Goal: Transaction & Acquisition: Purchase product/service

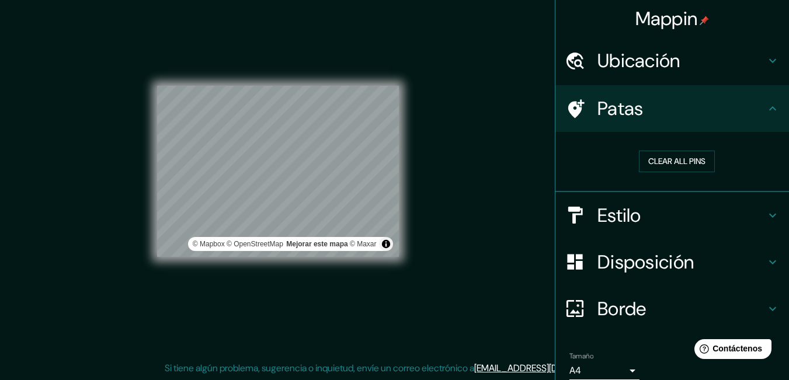
scroll to position [50, 0]
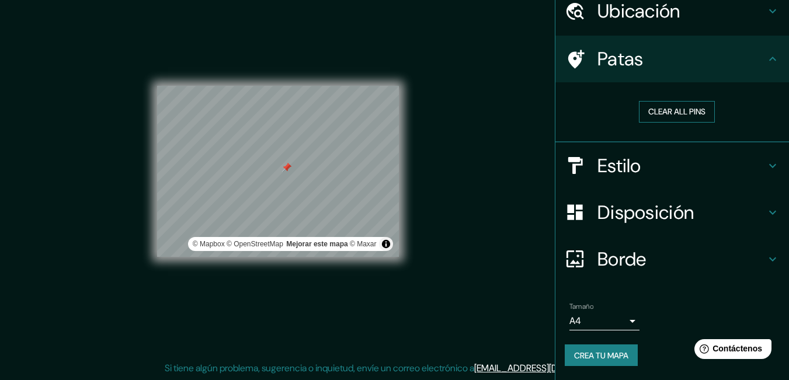
click at [639, 109] on button "Clear all pins" at bounding box center [677, 112] width 76 height 22
click at [689, 112] on button "Clear all pins" at bounding box center [677, 112] width 76 height 22
click at [649, 107] on button "Clear all pins" at bounding box center [677, 112] width 76 height 22
click at [477, 97] on div "Mappin Ubicación Curití, [GEOGRAPHIC_DATA], [GEOGRAPHIC_DATA] Patas Clear all p…" at bounding box center [394, 181] width 789 height 398
click at [437, 115] on div "Mappin Ubicación Curití, [GEOGRAPHIC_DATA], [GEOGRAPHIC_DATA] Patas Clear all p…" at bounding box center [394, 181] width 789 height 398
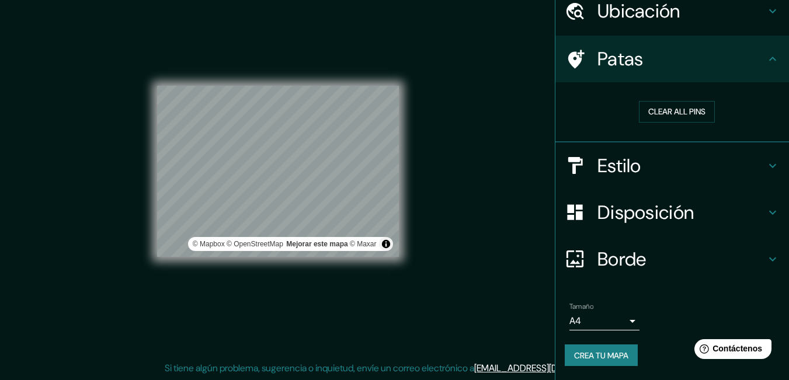
click at [628, 255] on font "Borde" at bounding box center [621, 259] width 49 height 25
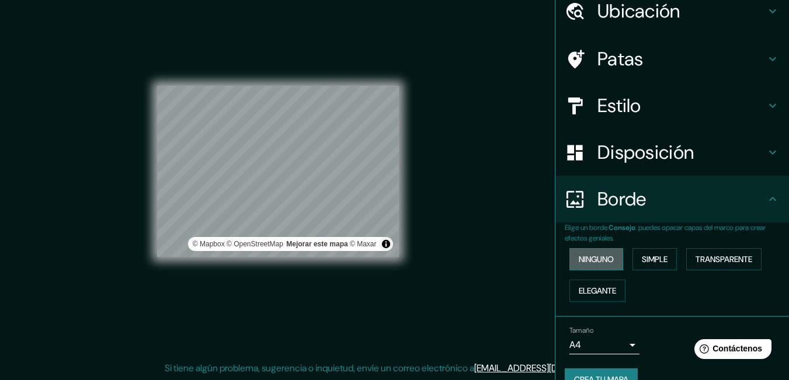
click at [587, 259] on font "Ninguno" at bounding box center [596, 259] width 35 height 11
click at [701, 258] on font "Transparente" at bounding box center [723, 259] width 57 height 11
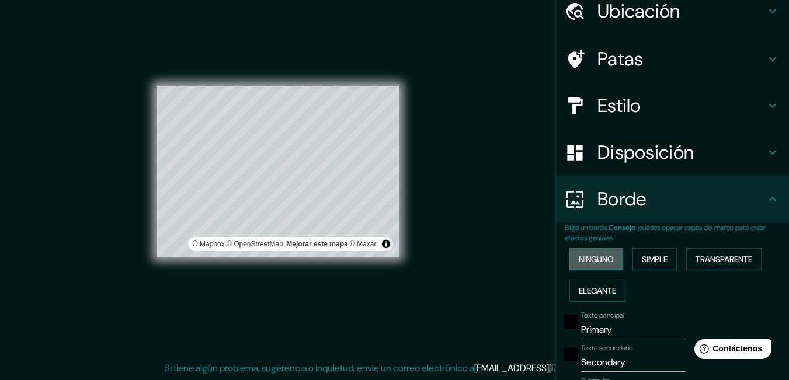
click at [603, 256] on font "Ninguno" at bounding box center [596, 259] width 35 height 11
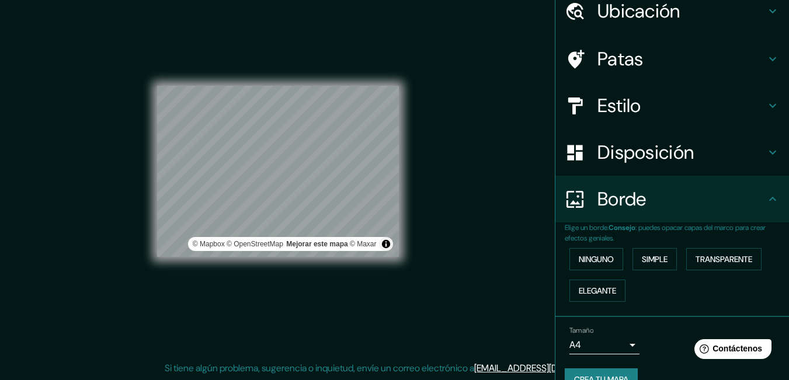
click at [419, 113] on div "Mappin Ubicación Curití, [GEOGRAPHIC_DATA], [GEOGRAPHIC_DATA] Patas Estilo Disp…" at bounding box center [394, 181] width 789 height 398
click at [452, 64] on div "Mappin Ubicación Curití, [GEOGRAPHIC_DATA], [GEOGRAPHIC_DATA] Patas Estilo Disp…" at bounding box center [394, 181] width 789 height 398
click at [556, 362] on html "Mappin Ubicación Curití, [GEOGRAPHIC_DATA], [GEOGRAPHIC_DATA] Patas Estilo Disp…" at bounding box center [394, 172] width 789 height 380
click at [154, 370] on div "Mappin Ubicación Curití, [GEOGRAPHIC_DATA], [GEOGRAPHIC_DATA] Patas Estilo Disp…" at bounding box center [394, 181] width 789 height 398
click at [106, 229] on div "Mappin Ubicación Curití, [GEOGRAPHIC_DATA], [GEOGRAPHIC_DATA] Patas Estilo Disp…" at bounding box center [394, 181] width 789 height 398
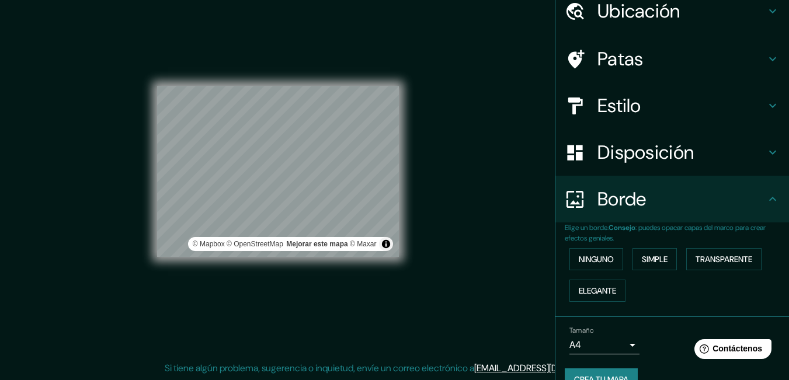
click at [291, 75] on div "© Mapbox © OpenStreetMap Mejorar este mapa © Maxar" at bounding box center [278, 172] width 242 height 342
click at [308, 77] on div "© Mapbox © OpenStreetMap Mejorar este mapa © Maxar" at bounding box center [278, 172] width 242 height 342
click at [274, 60] on div "© Mapbox © OpenStreetMap Mejorar este mapa © Maxar" at bounding box center [278, 172] width 242 height 342
click at [360, 32] on div "© Mapbox © OpenStreetMap Mejorar este mapa © Maxar" at bounding box center [278, 172] width 242 height 342
click at [338, 27] on div "© Mapbox © OpenStreetMap Mejorar este mapa © Maxar" at bounding box center [278, 172] width 242 height 342
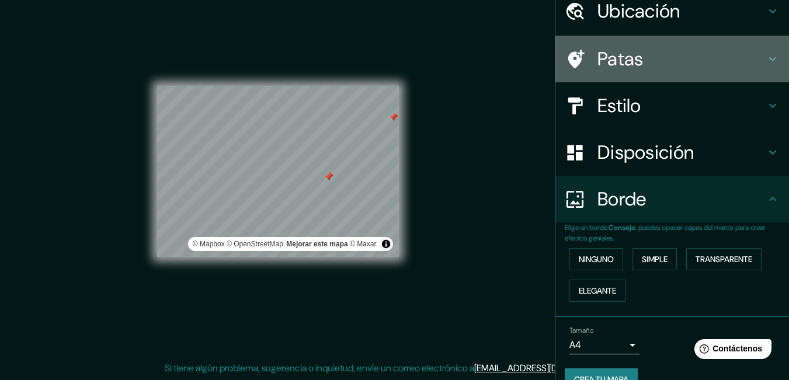
click at [612, 47] on font "Patas" at bounding box center [620, 59] width 46 height 25
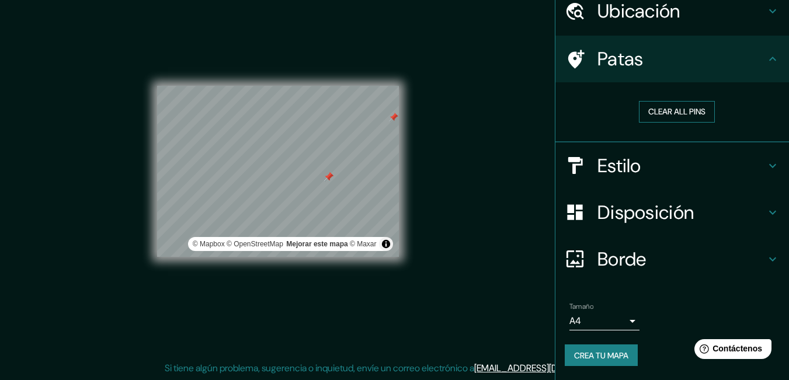
click at [644, 109] on button "Clear all pins" at bounding box center [677, 112] width 76 height 22
click at [131, 187] on div "Mappin Ubicación Curití, [GEOGRAPHIC_DATA], [GEOGRAPHIC_DATA] Patas Clear all p…" at bounding box center [394, 181] width 789 height 398
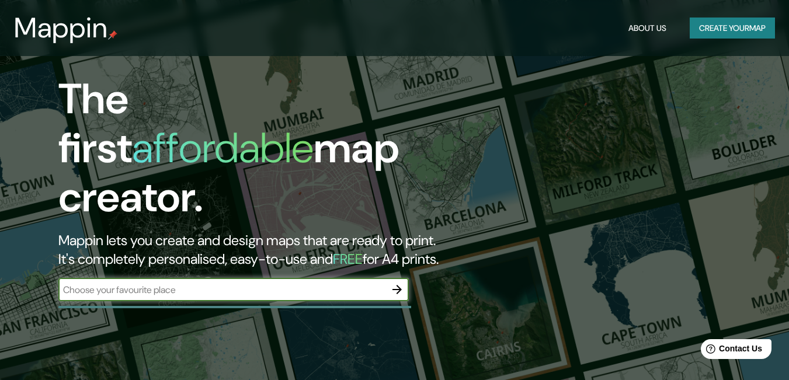
click at [704, 30] on button "Create your map" at bounding box center [732, 29] width 85 height 22
